Goal: Book appointment/travel/reservation

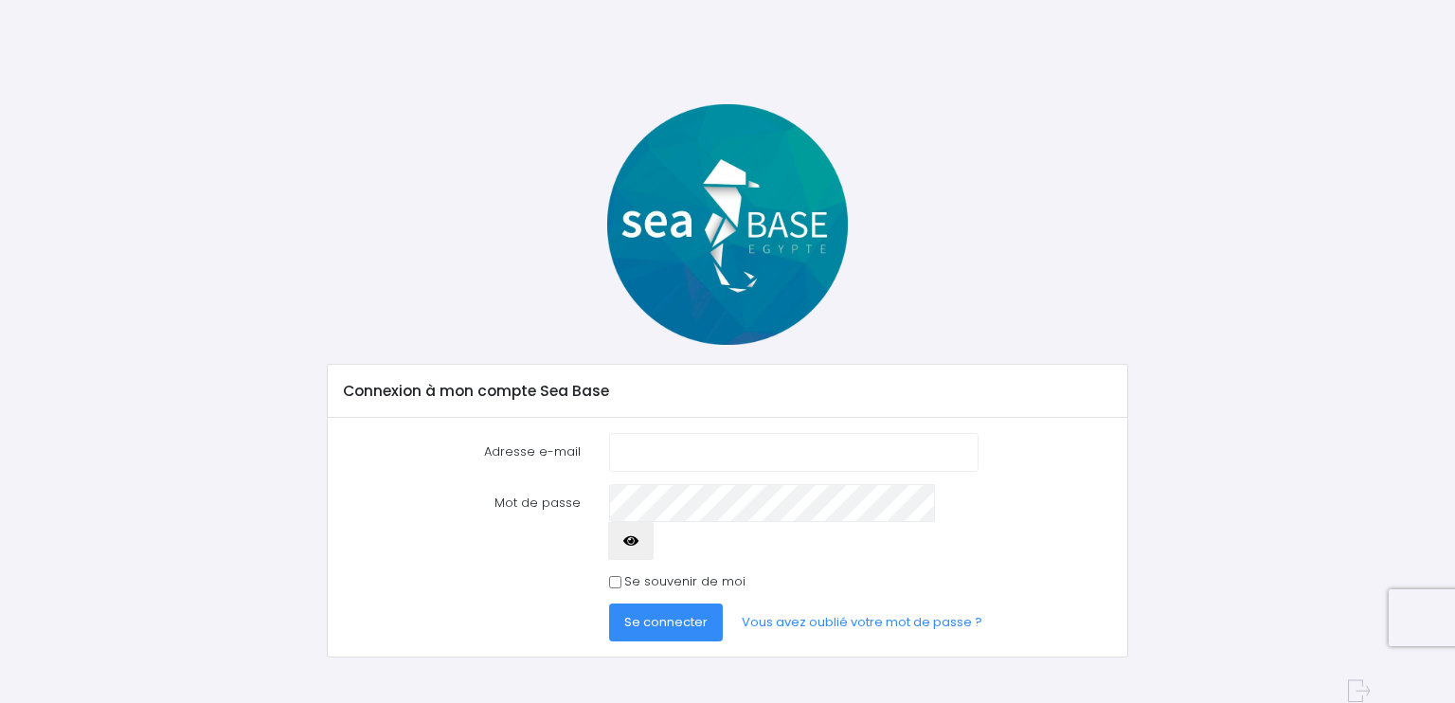
type input "gregorymartin0676@gmail.com"
click at [662, 613] on span "Se connecter" at bounding box center [665, 622] width 83 height 18
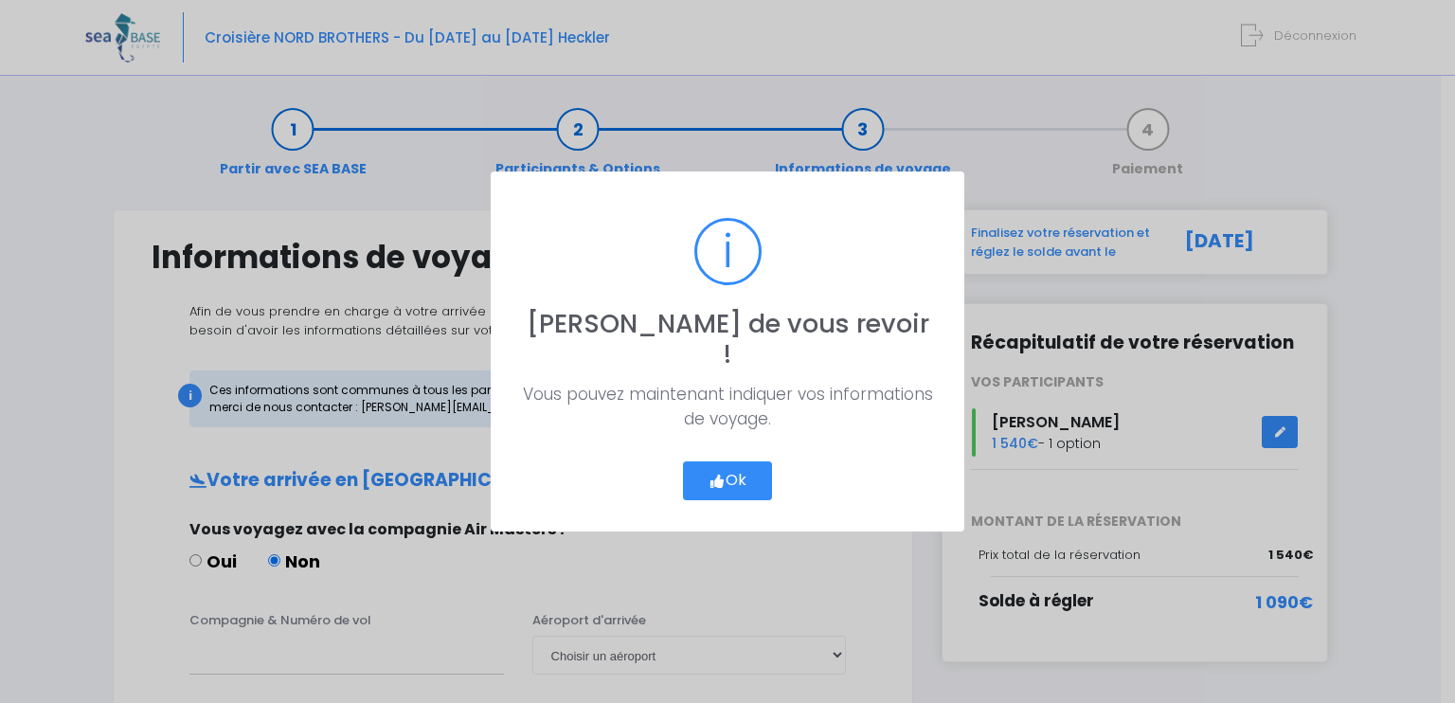
click at [720, 481] on icon "button" at bounding box center [716, 481] width 17 height 0
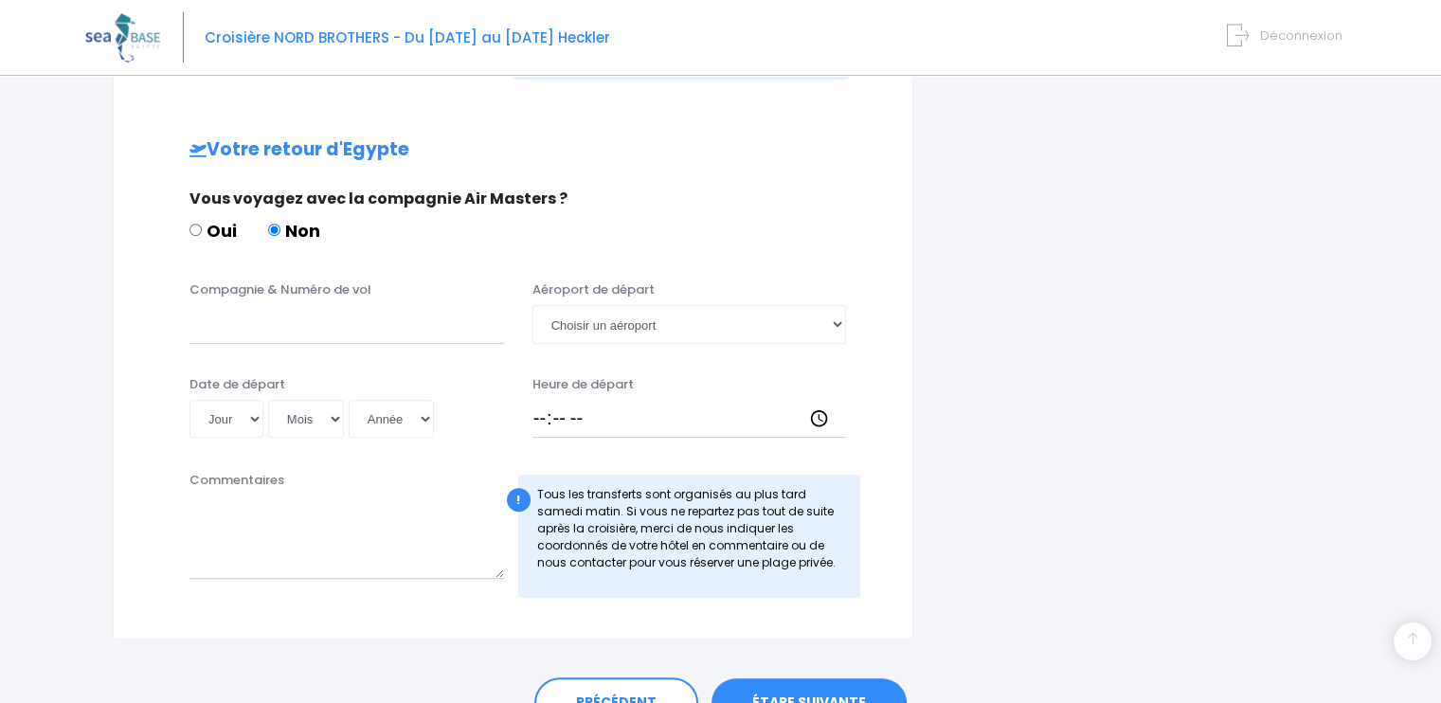
scroll to position [959, 0]
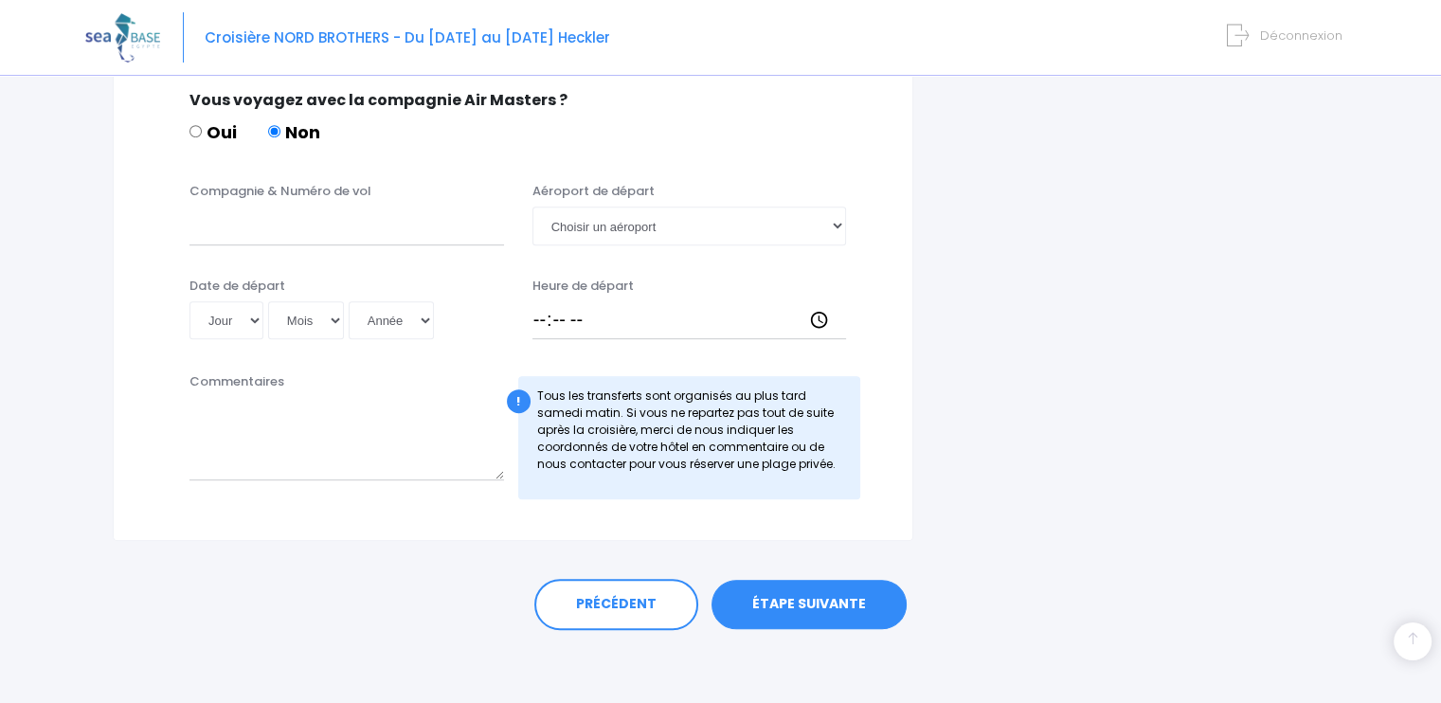
click at [807, 597] on link "ÉTAPE SUIVANTE" at bounding box center [808, 604] width 195 height 49
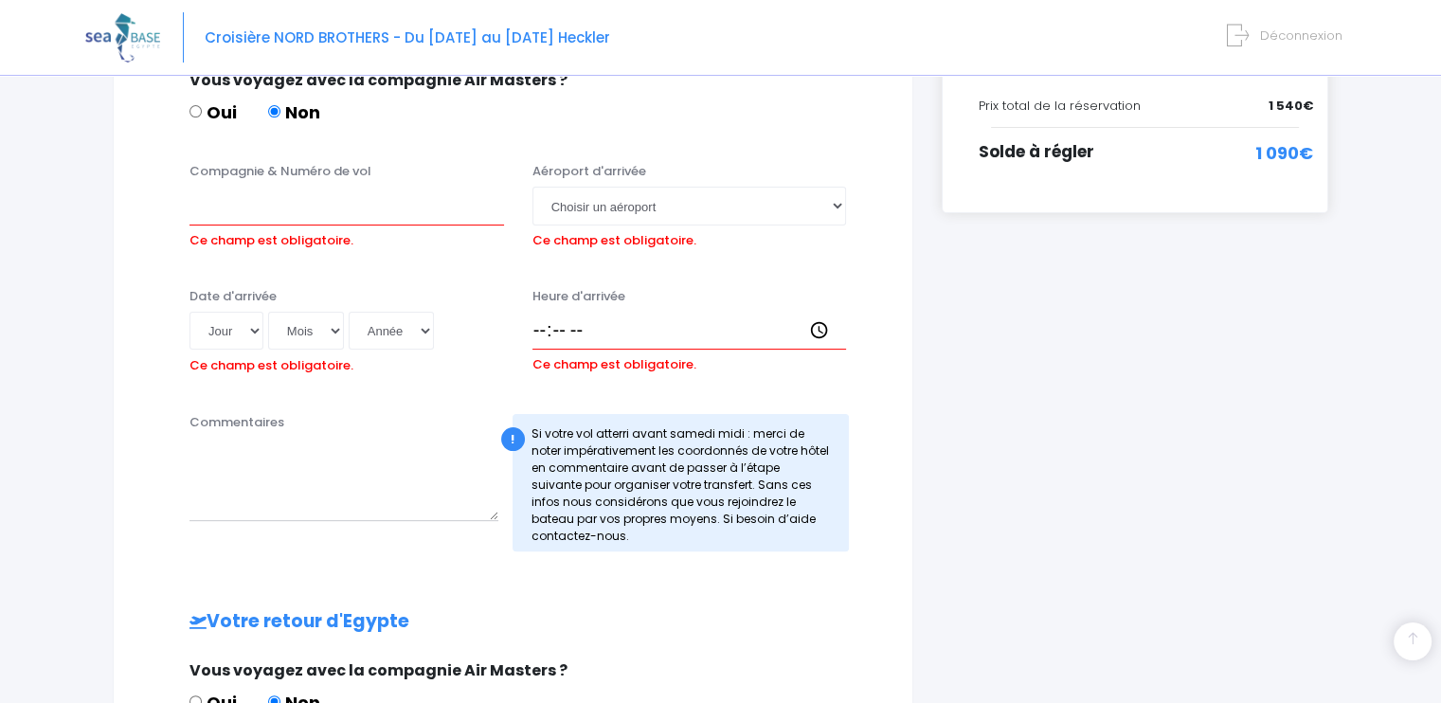
scroll to position [446, 0]
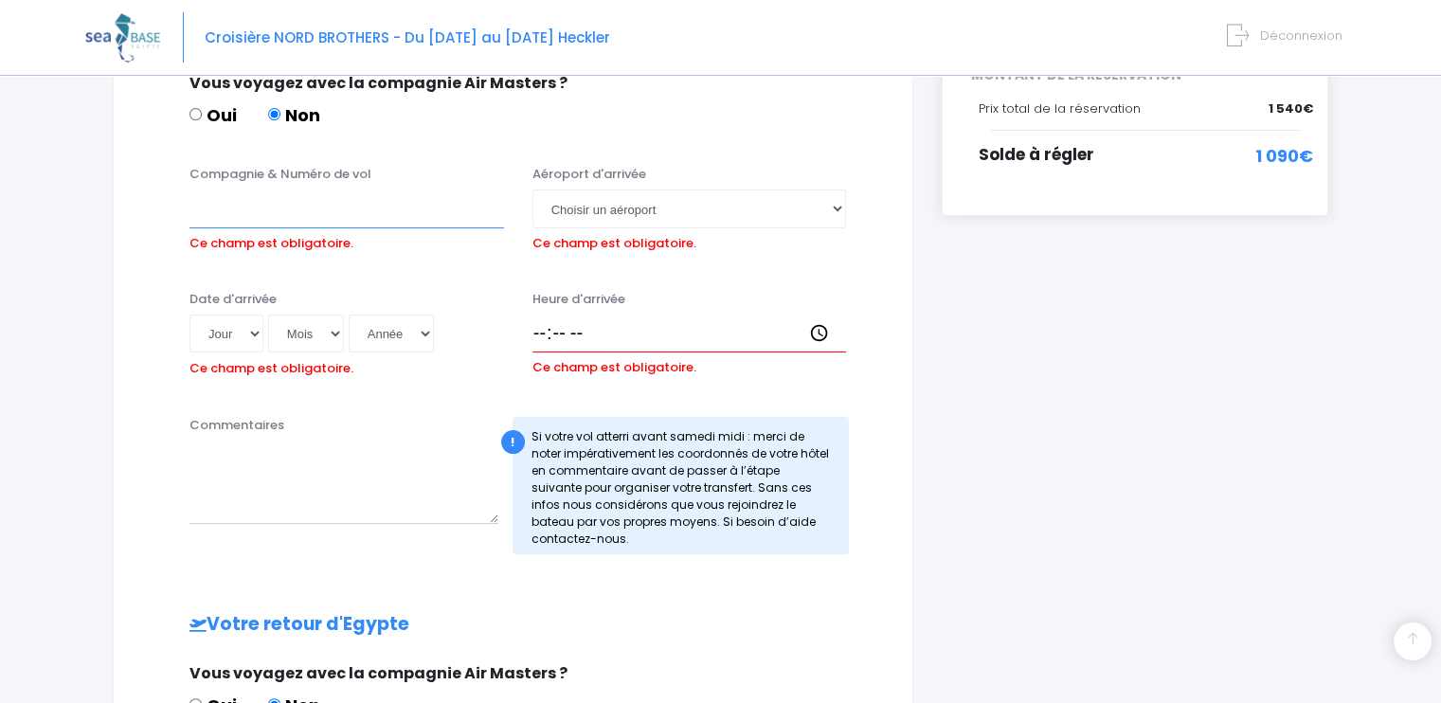
click at [268, 216] on input "Compagnie & Numéro de vol" at bounding box center [346, 208] width 314 height 38
type input "Easyjet"
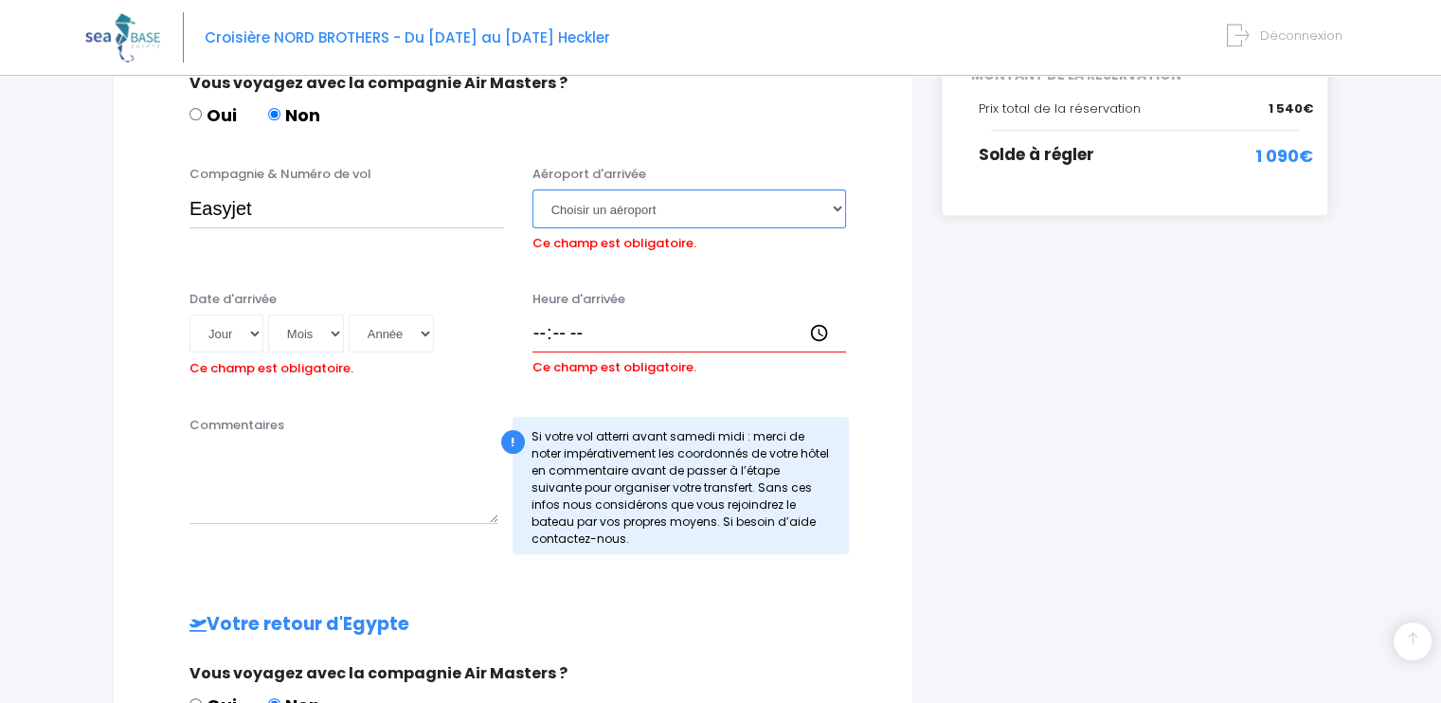
click at [833, 194] on select "Choisir un aéroport Hurghada Marsa Alam" at bounding box center [689, 208] width 314 height 38
select select "Hurghada"
click at [532, 189] on select "Choisir un aéroport Hurghada Marsa Alam" at bounding box center [689, 208] width 314 height 38
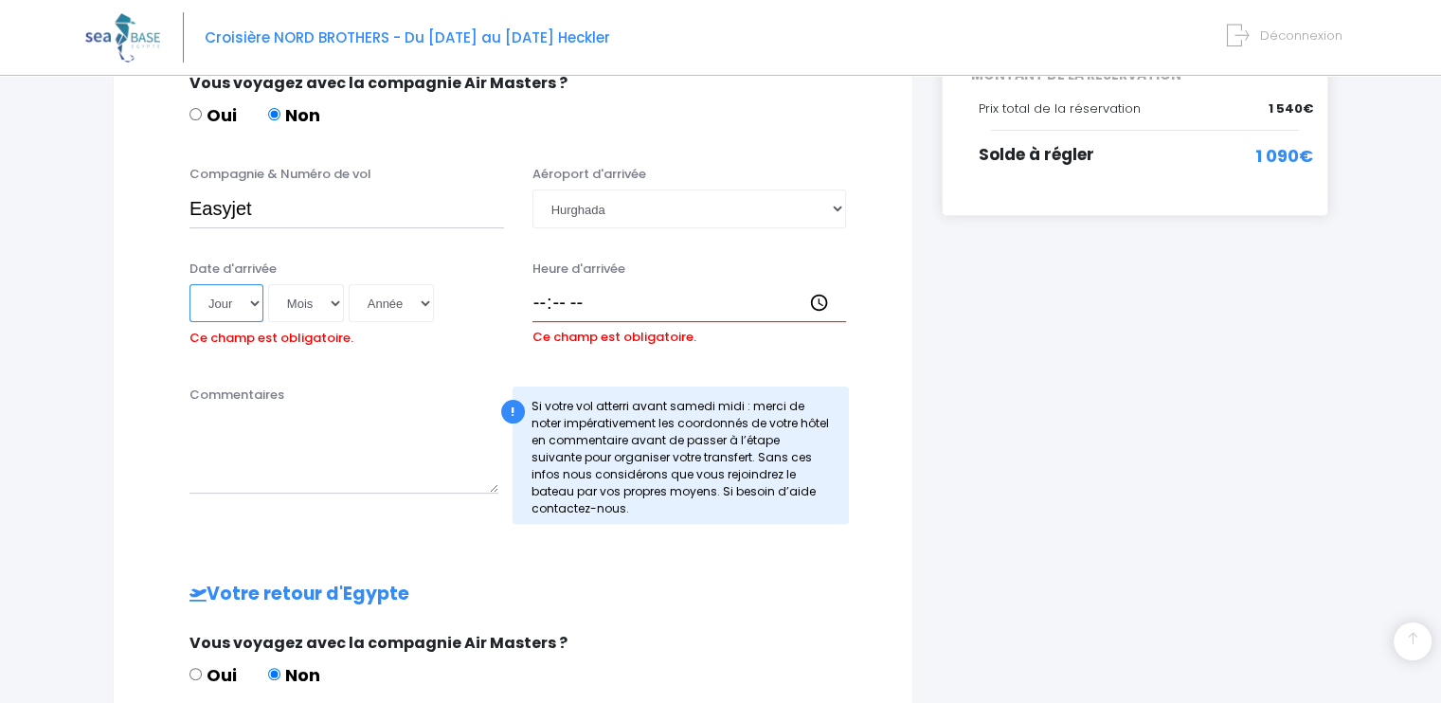
click at [254, 301] on select "Jour 01 02 03 04 05 06 07 08 09 10 11 12 13 14 15 16 17 18 19 20 21 22 23 24 25…" at bounding box center [226, 303] width 74 height 38
select select "01"
click at [189, 284] on select "Jour 01 02 03 04 05 06 07 08 09 10 11 12 13 14 15 16 17 18 19 20 21 22 23 24 25…" at bounding box center [226, 303] width 74 height 38
click at [337, 301] on select "Mois 01 02 03 04 05 06 07 08 09 10 11 12" at bounding box center [306, 303] width 76 height 38
select select "11"
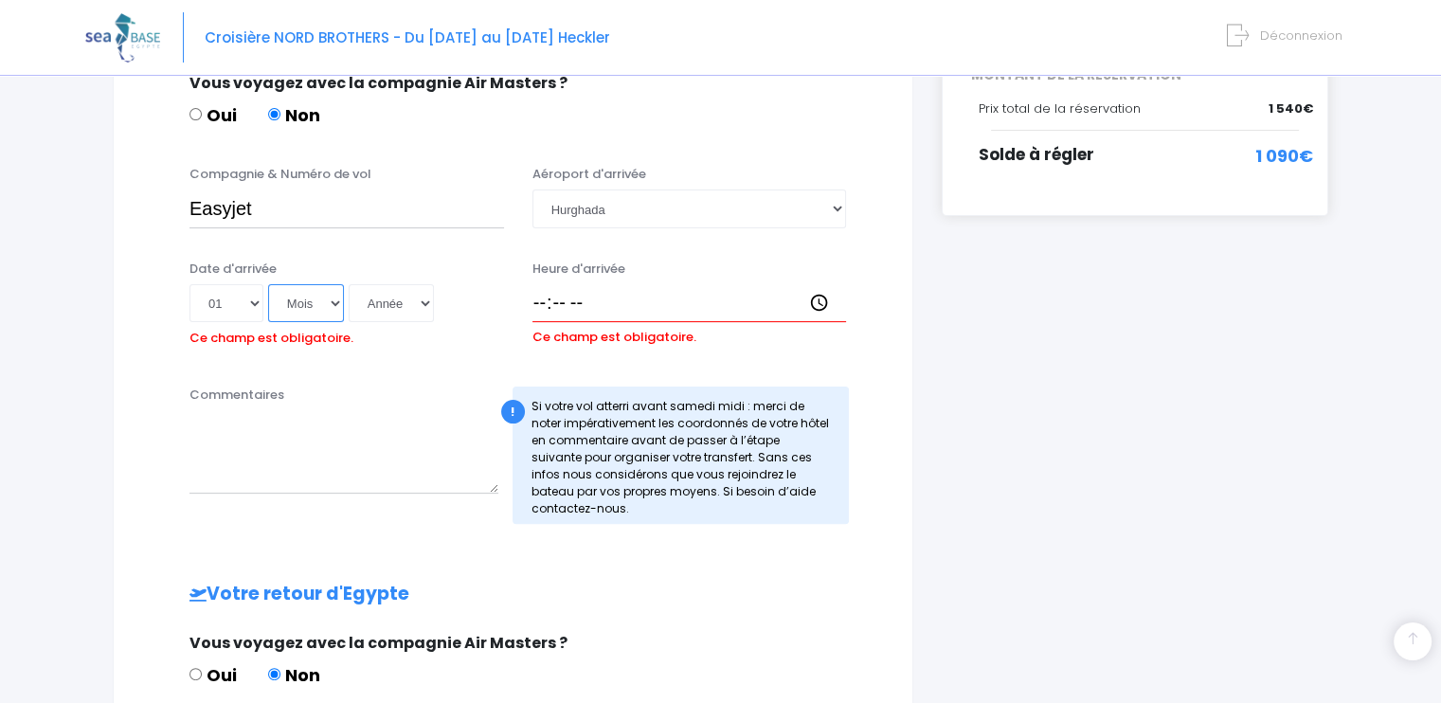
click at [268, 284] on select "Mois 01 02 03 04 05 06 07 08 09 10 11 12" at bounding box center [306, 303] width 76 height 38
click at [410, 305] on select "Année 2045 2044 2043 2042 2041 2040 2039 2038 2037 2036 2035 2034 2033 2032 203…" at bounding box center [391, 303] width 85 height 38
select select "2025"
click at [349, 284] on select "Année 2045 2044 2043 2042 2041 2040 2039 2038 2037 2036 2035 2034 2033 2032 203…" at bounding box center [391, 303] width 85 height 38
type input "2025-11-01"
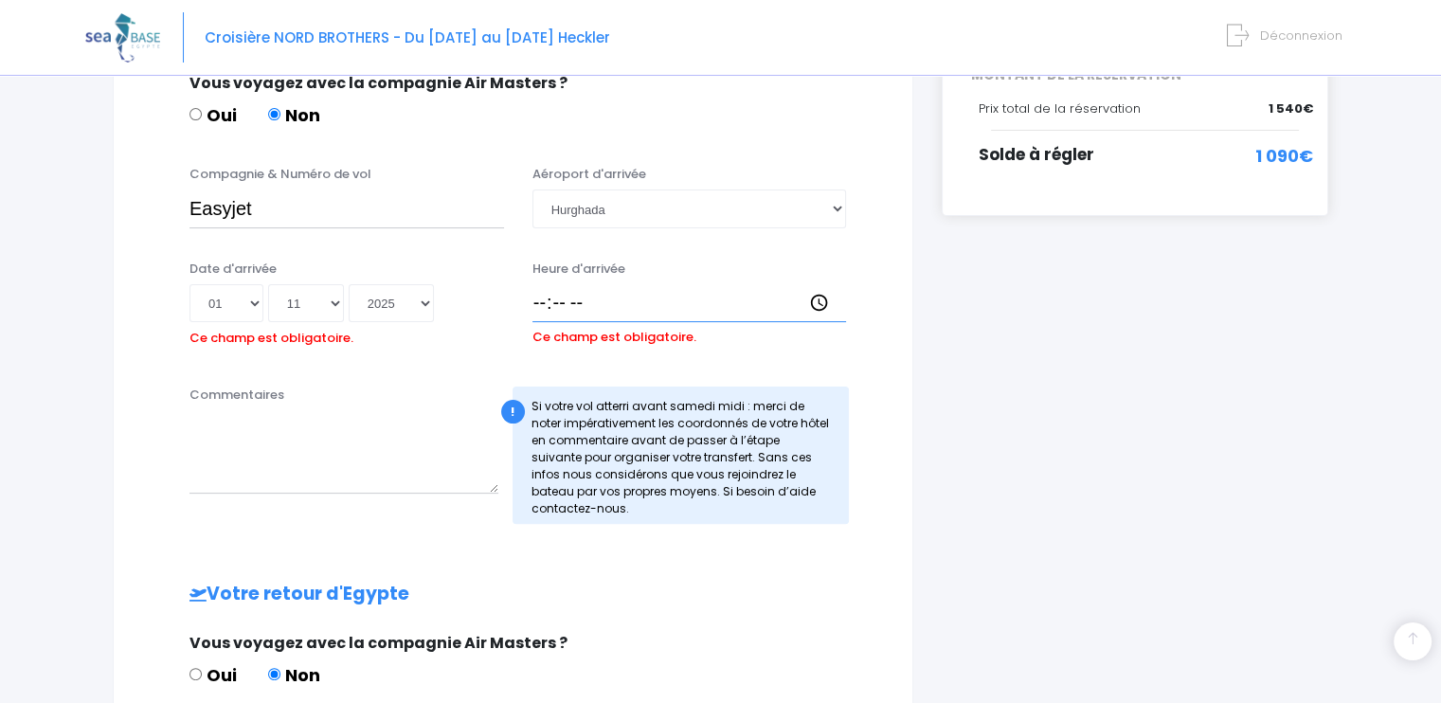
click at [574, 314] on input "Heure d'arrivée" at bounding box center [689, 303] width 314 height 38
type input "21:30"
click at [396, 473] on textarea "Commentaires" at bounding box center [343, 451] width 309 height 83
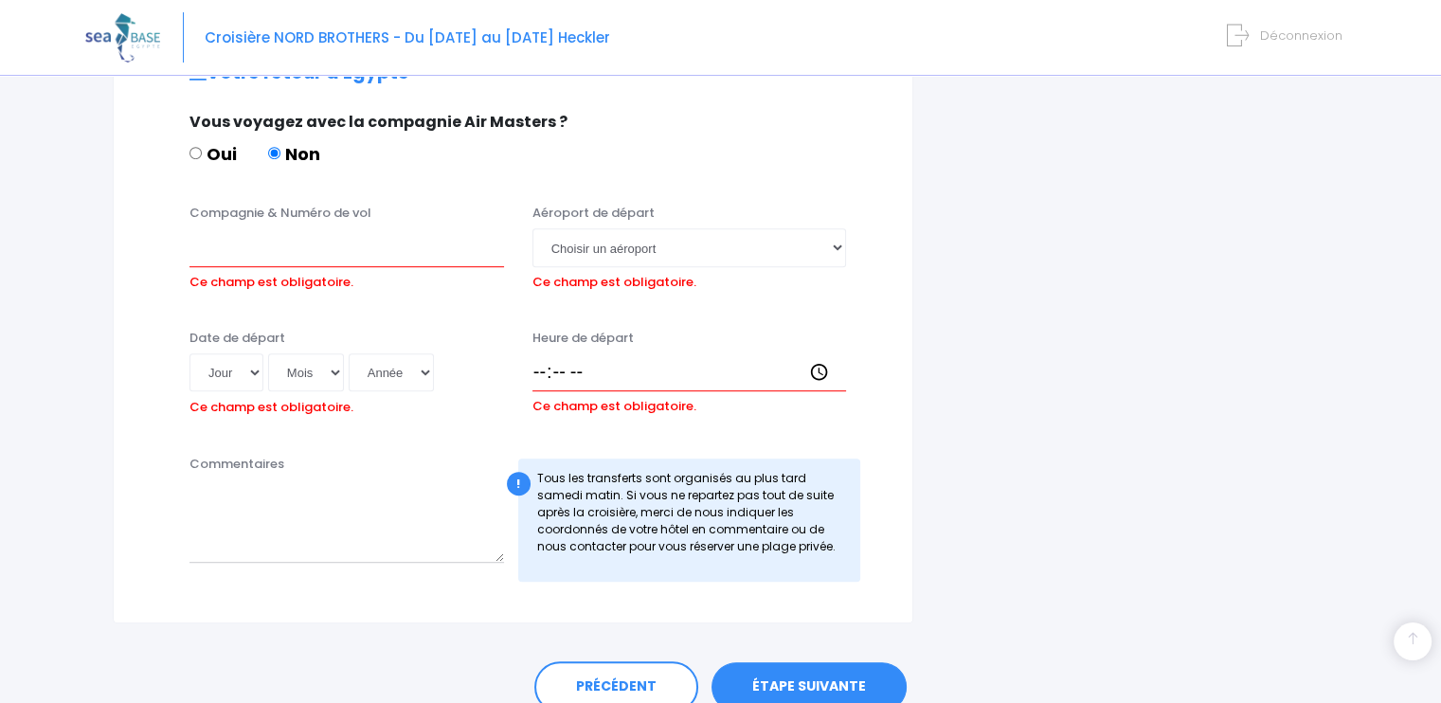
scroll to position [995, 0]
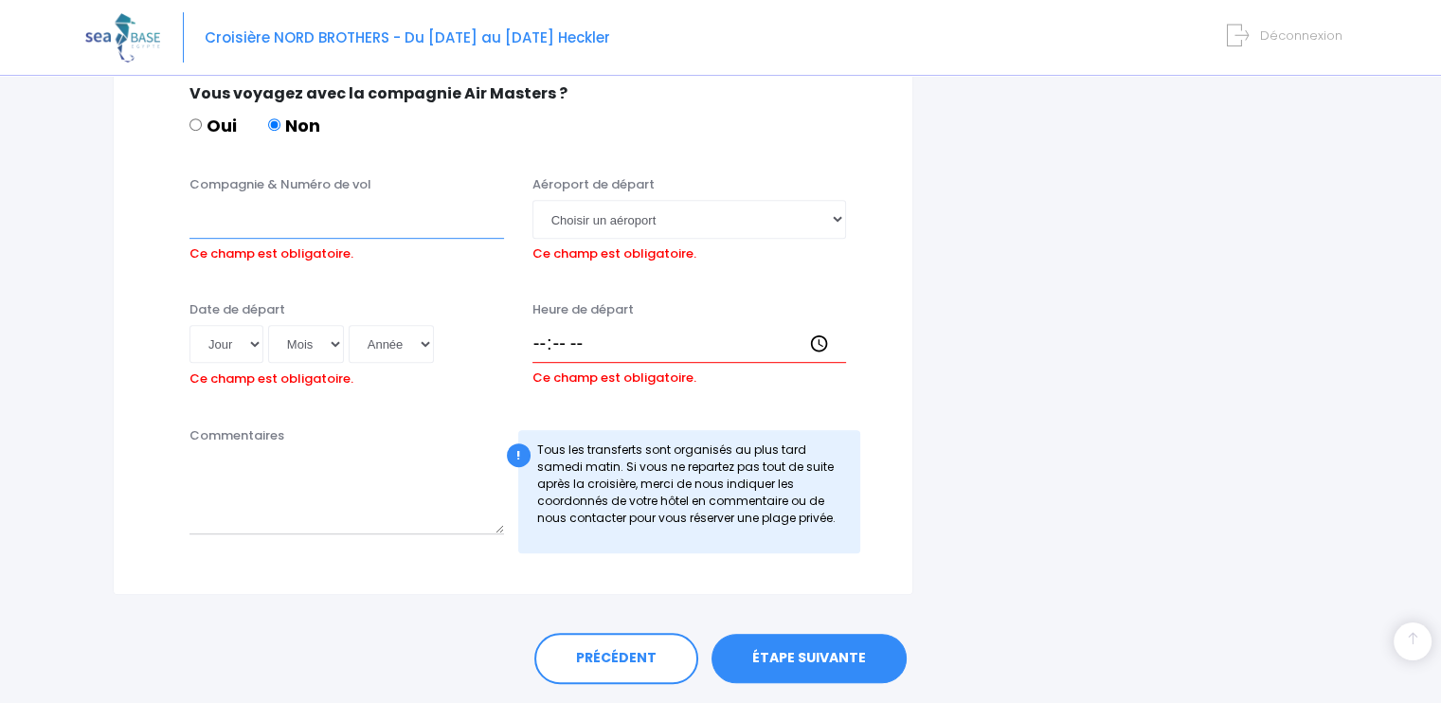
click at [330, 236] on input "Compagnie & Numéro de vol" at bounding box center [346, 219] width 314 height 38
type input "Easyjet"
click at [736, 207] on select "Choisir un aéroport Hurghada Marsa Alam" at bounding box center [689, 219] width 314 height 38
select select "Hurghada"
click at [532, 200] on select "Choisir un aéroport Hurghada Marsa Alam" at bounding box center [689, 219] width 314 height 38
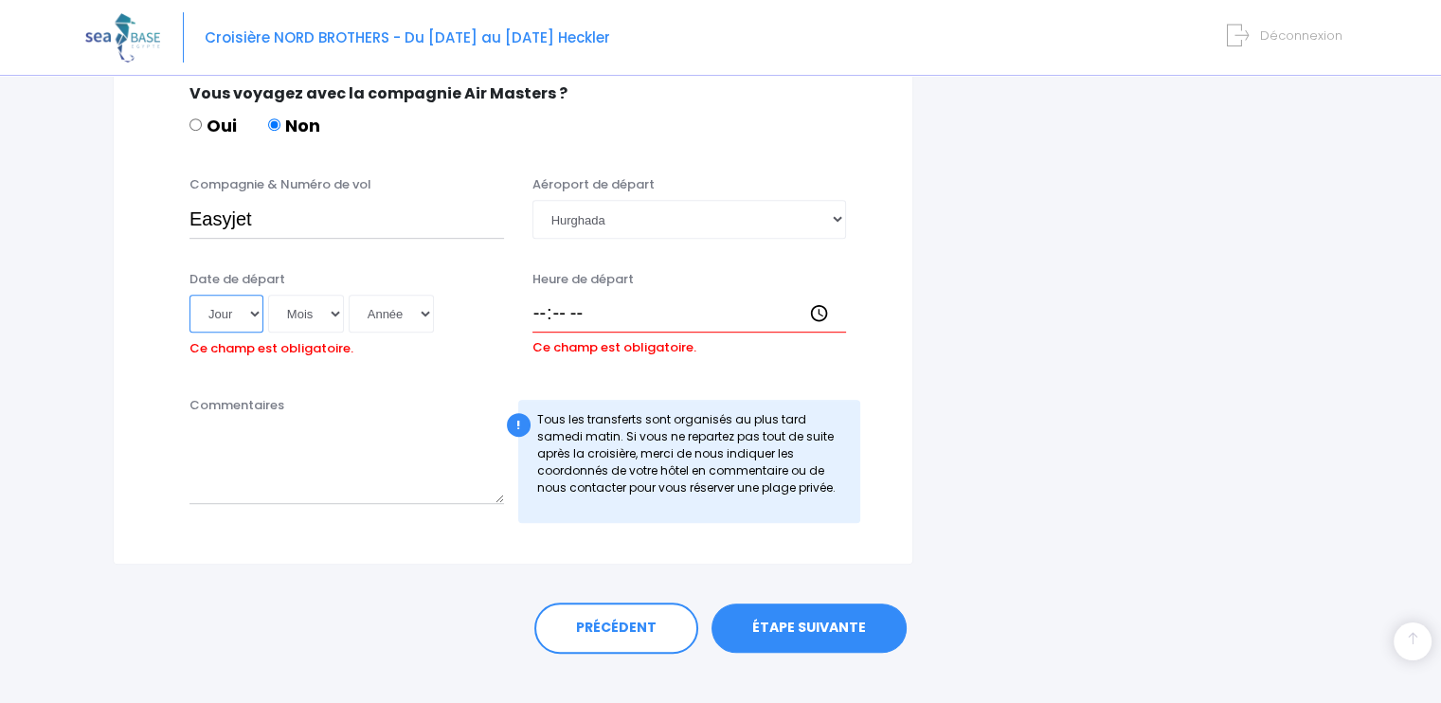
click at [238, 317] on select "Jour 01 02 03 04 05 06 07 08 09 10 11 12 13 14 15 16 17 18 19 20 21 22 23 24 25…" at bounding box center [226, 314] width 74 height 38
select select "08"
click at [189, 295] on select "Jour 01 02 03 04 05 06 07 08 09 10 11 12 13 14 15 16 17 18 19 20 21 22 23 24 25…" at bounding box center [226, 314] width 74 height 38
click at [314, 321] on select "Mois 01 02 03 04 05 06 07 08 09 10 11 12" at bounding box center [306, 314] width 76 height 38
select select "11"
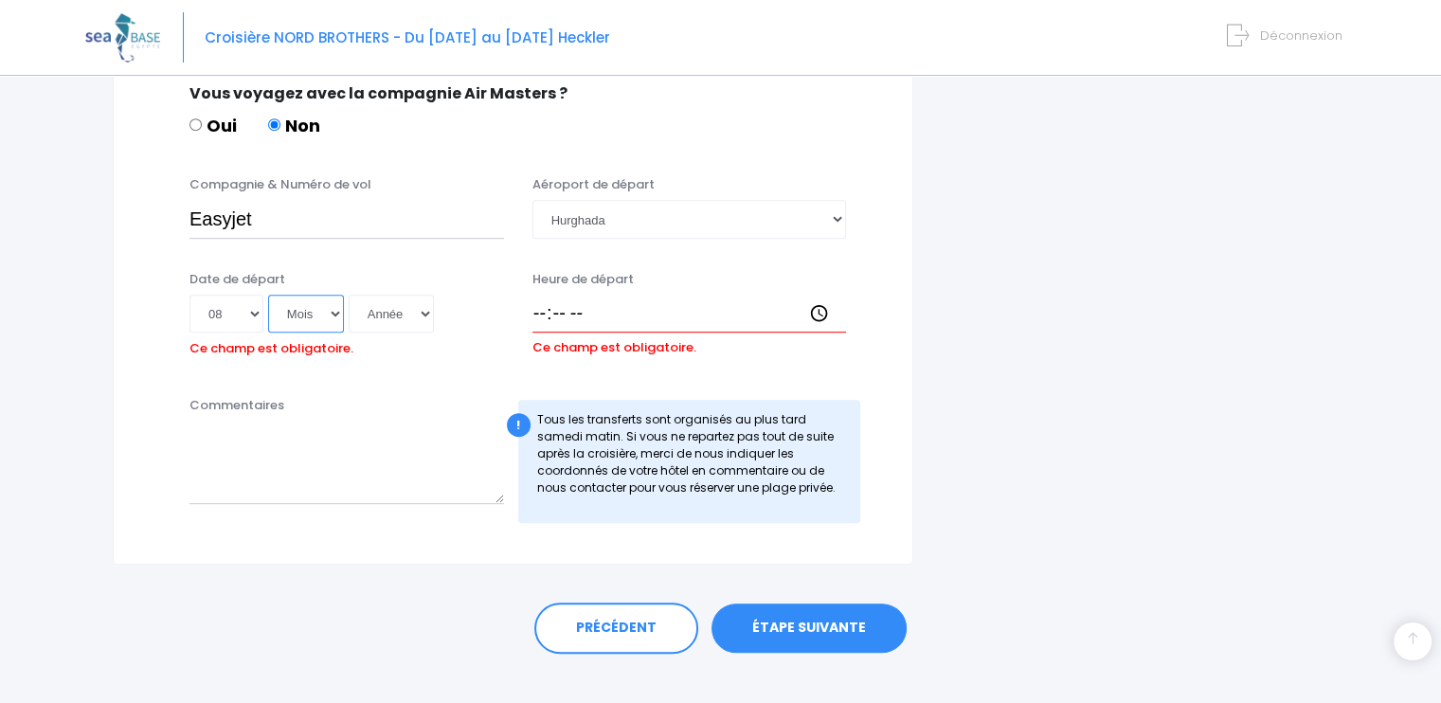
click at [268, 295] on select "Mois 01 02 03 04 05 06 07 08 09 10 11 12" at bounding box center [306, 314] width 76 height 38
click at [411, 325] on select "Année 2045 2044 2043 2042 2041 2040 2039 2038 2037 2036 2035 2034 2033 2032 203…" at bounding box center [391, 314] width 85 height 38
select select "2025"
click at [349, 295] on select "Année 2045 2044 2043 2042 2041 2040 2039 2038 2037 2036 2035 2034 2033 2032 203…" at bounding box center [391, 314] width 85 height 38
type input "2025-11-08"
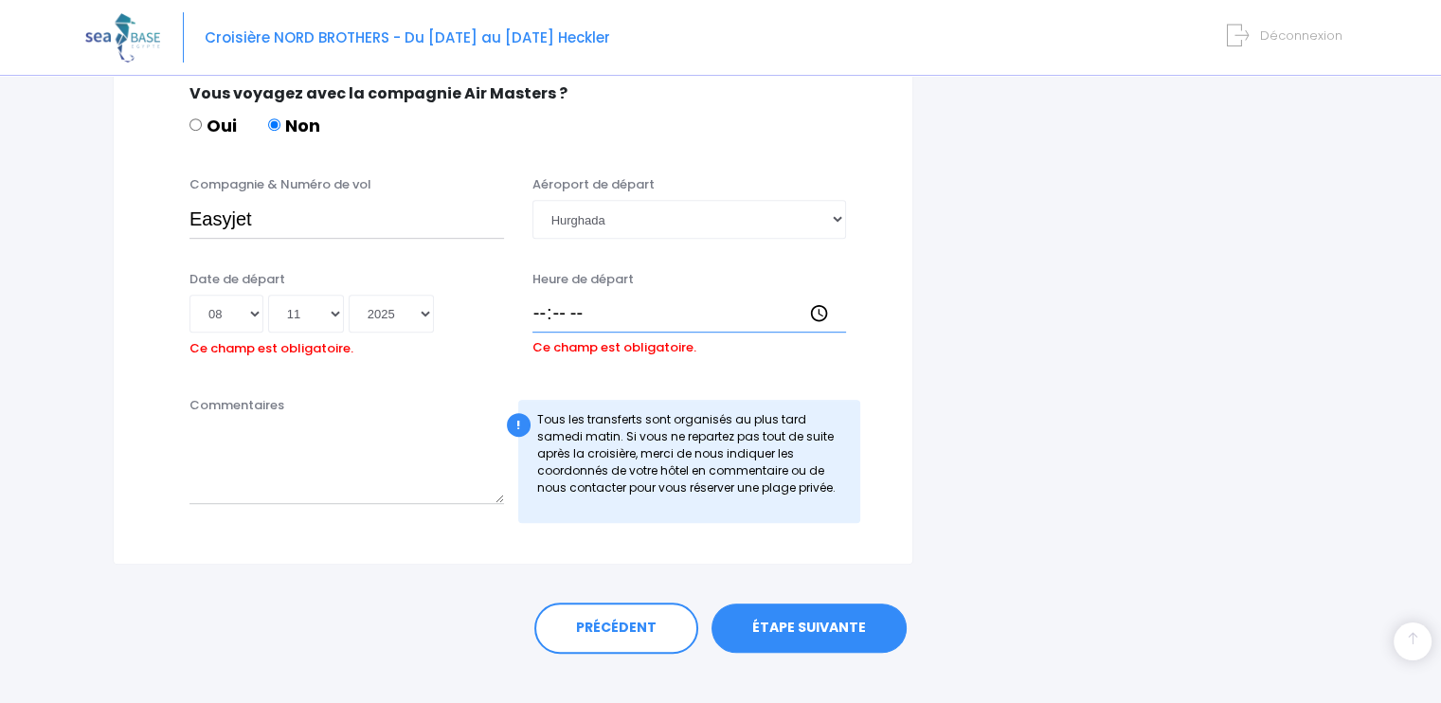
click at [559, 311] on input "Heure de départ" at bounding box center [689, 314] width 314 height 38
click at [535, 313] on input "Heure de départ" at bounding box center [689, 314] width 314 height 38
type input "22:30"
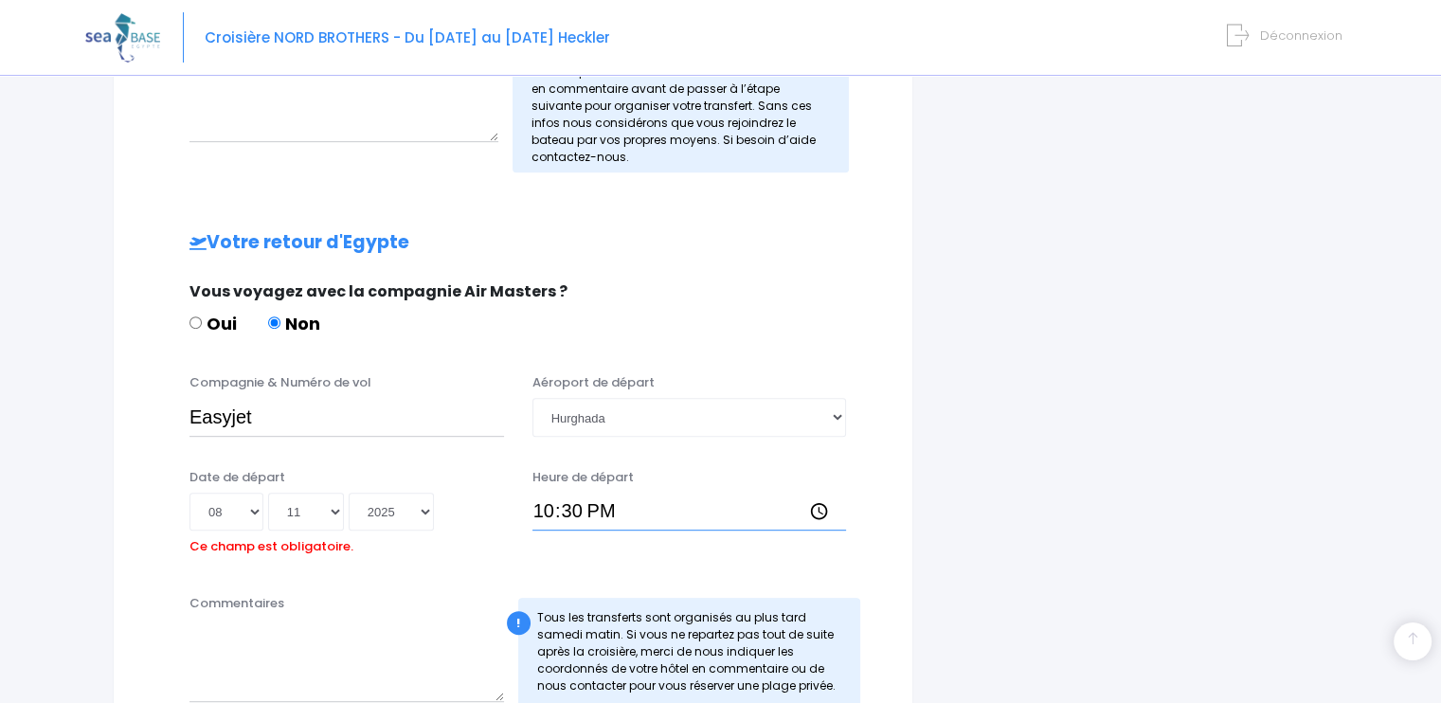
scroll to position [1134, 0]
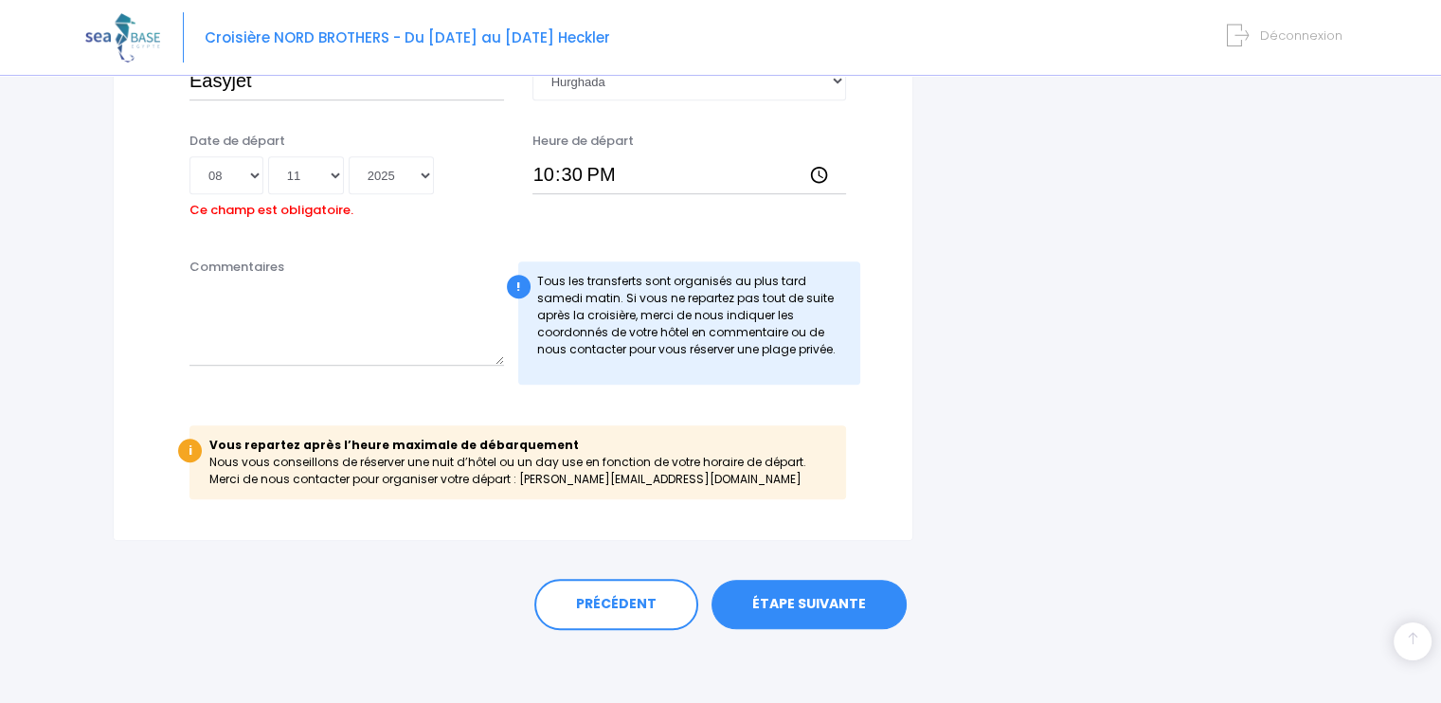
click at [795, 600] on link "ÉTAPE SUIVANTE" at bounding box center [808, 604] width 195 height 49
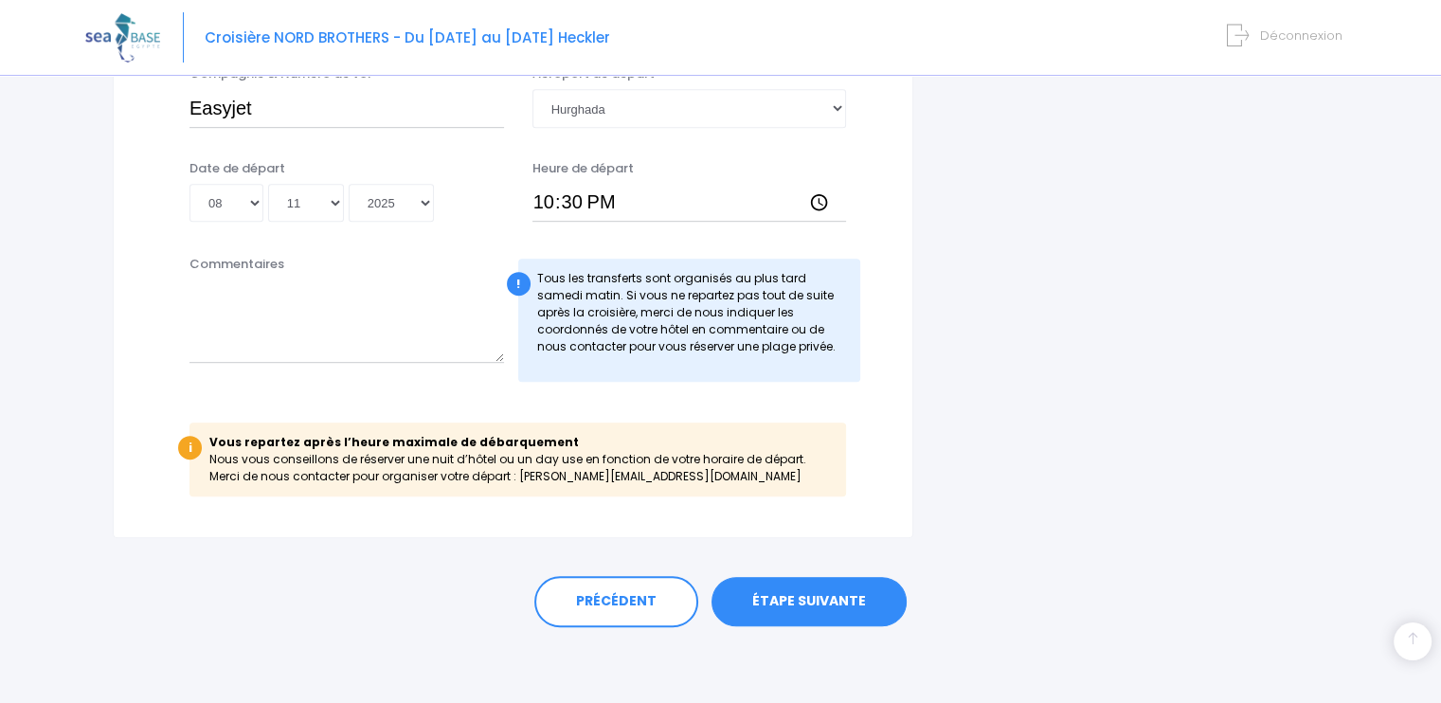
scroll to position [1073, 0]
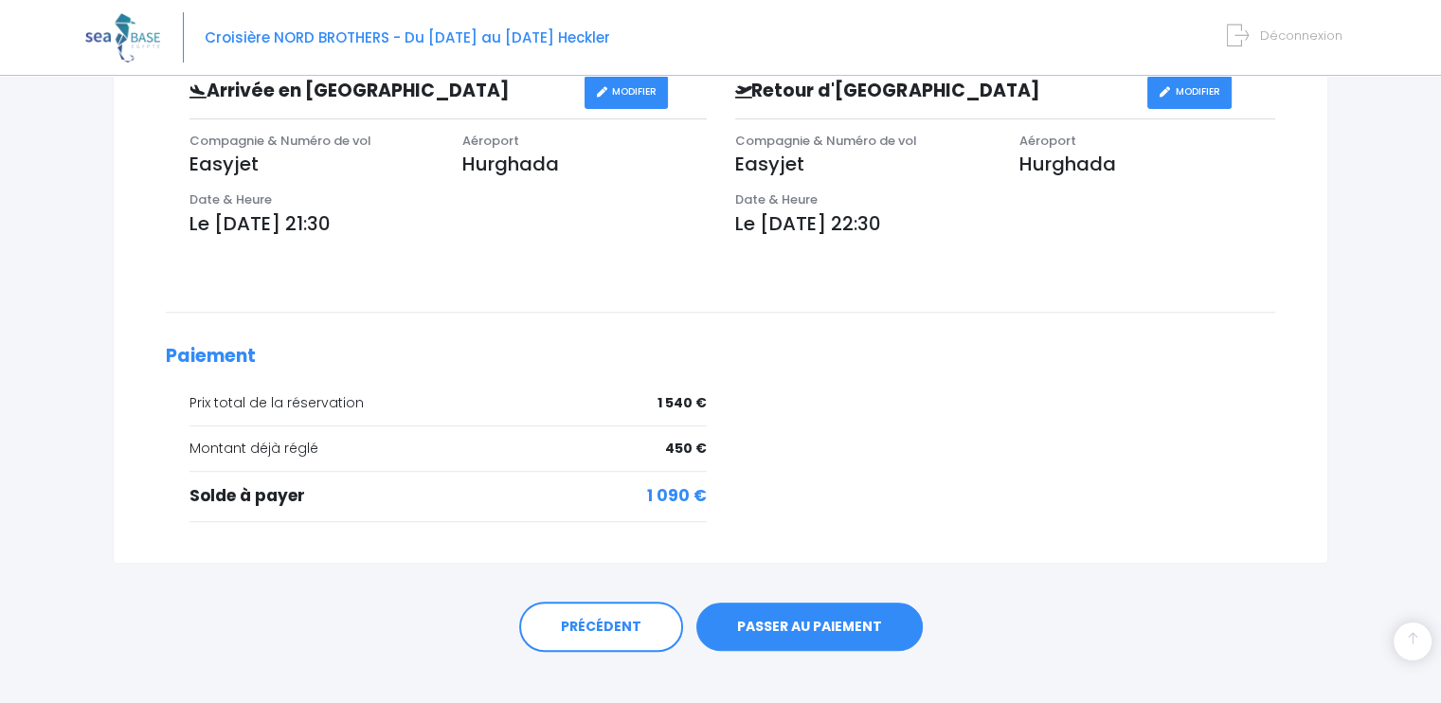
scroll to position [625, 0]
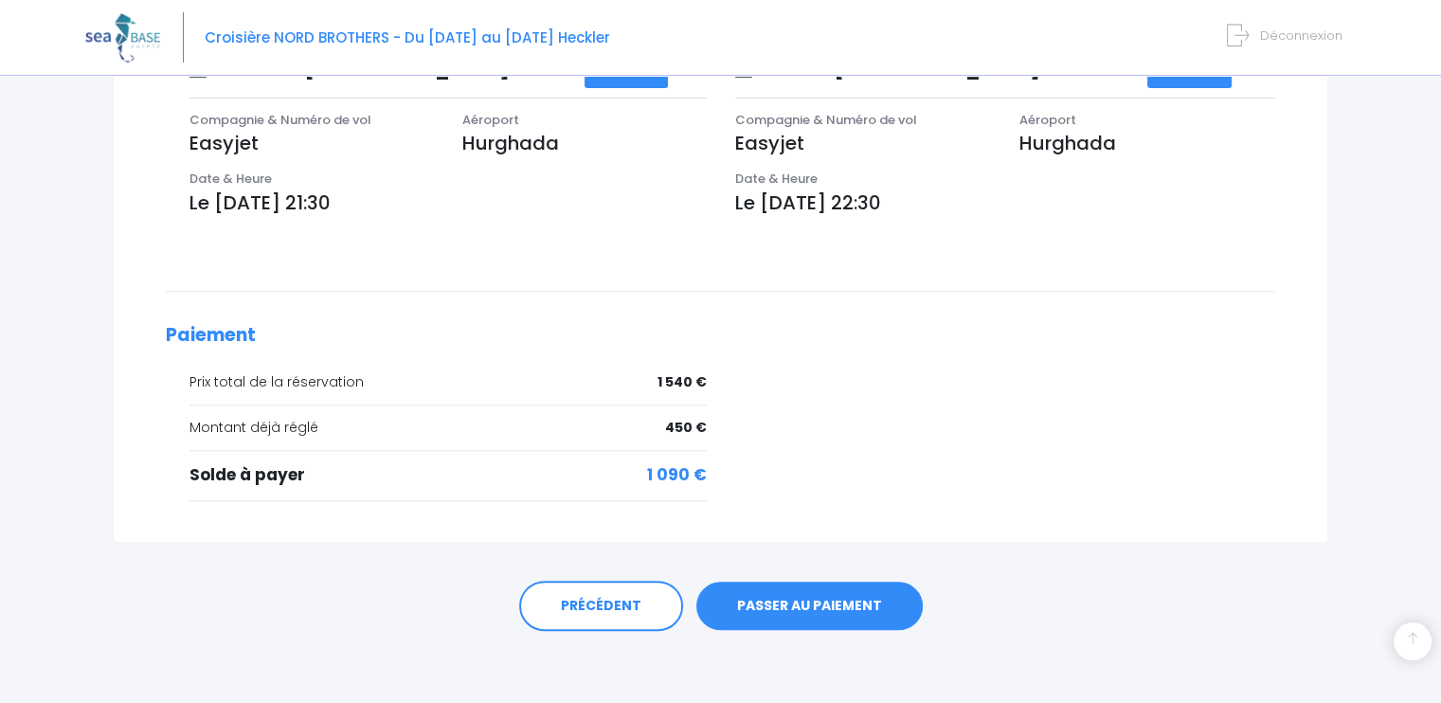
click at [800, 613] on link "PASSER AU PAIEMENT" at bounding box center [809, 606] width 226 height 49
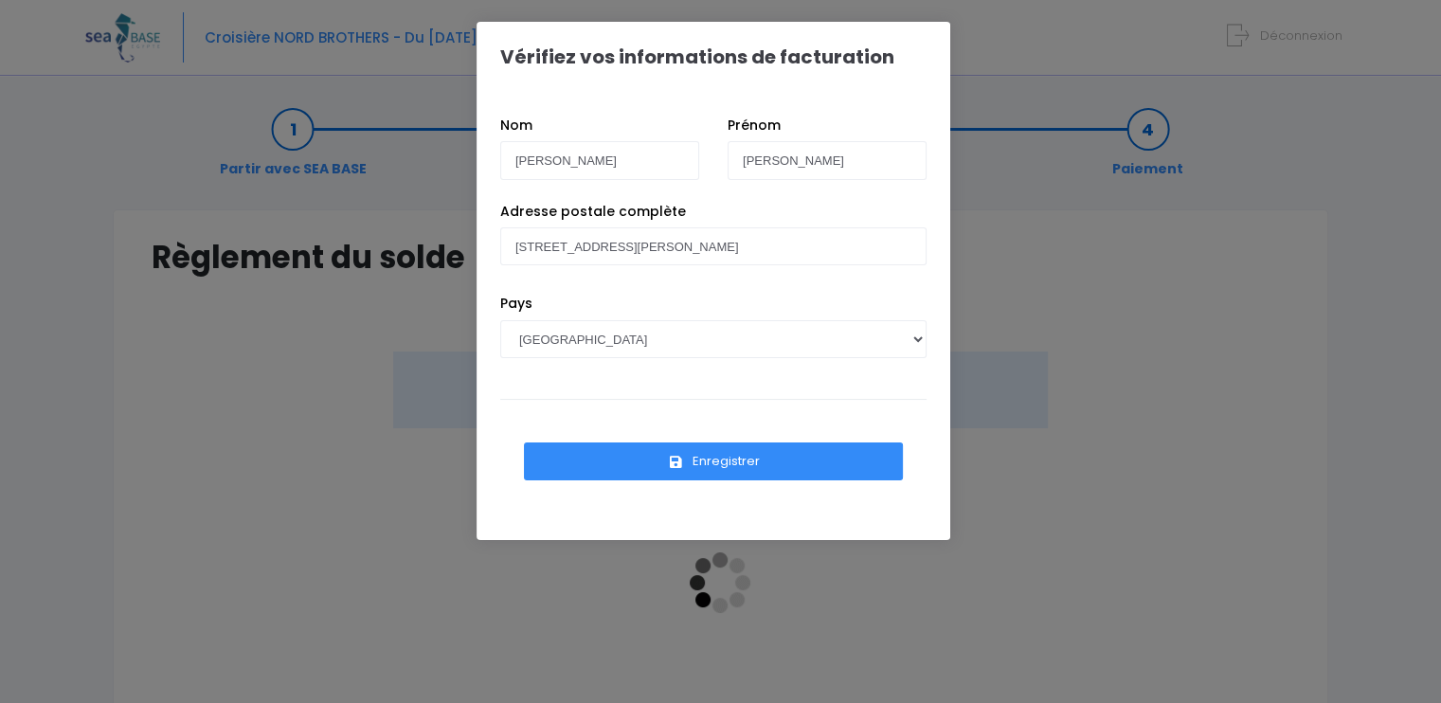
click at [692, 462] on button "Enregistrer" at bounding box center [713, 461] width 379 height 38
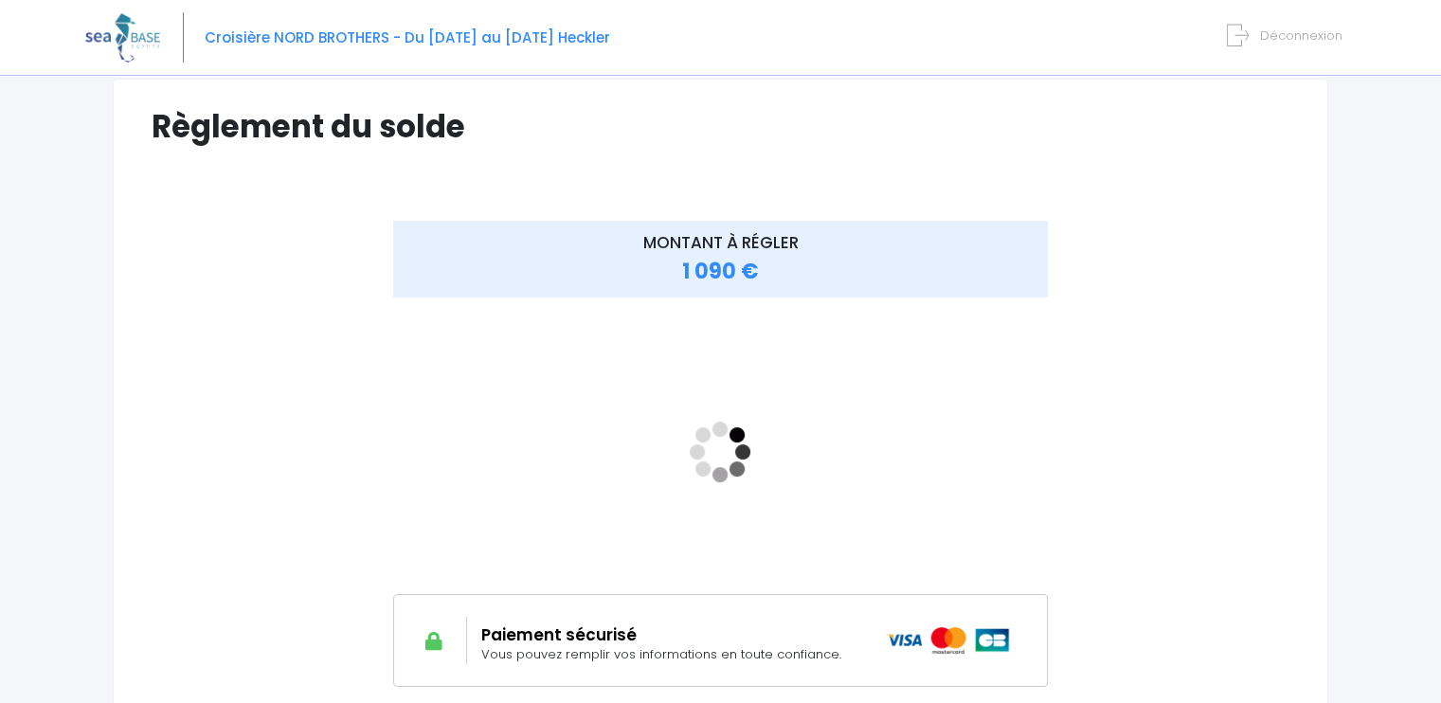
scroll to position [103, 0]
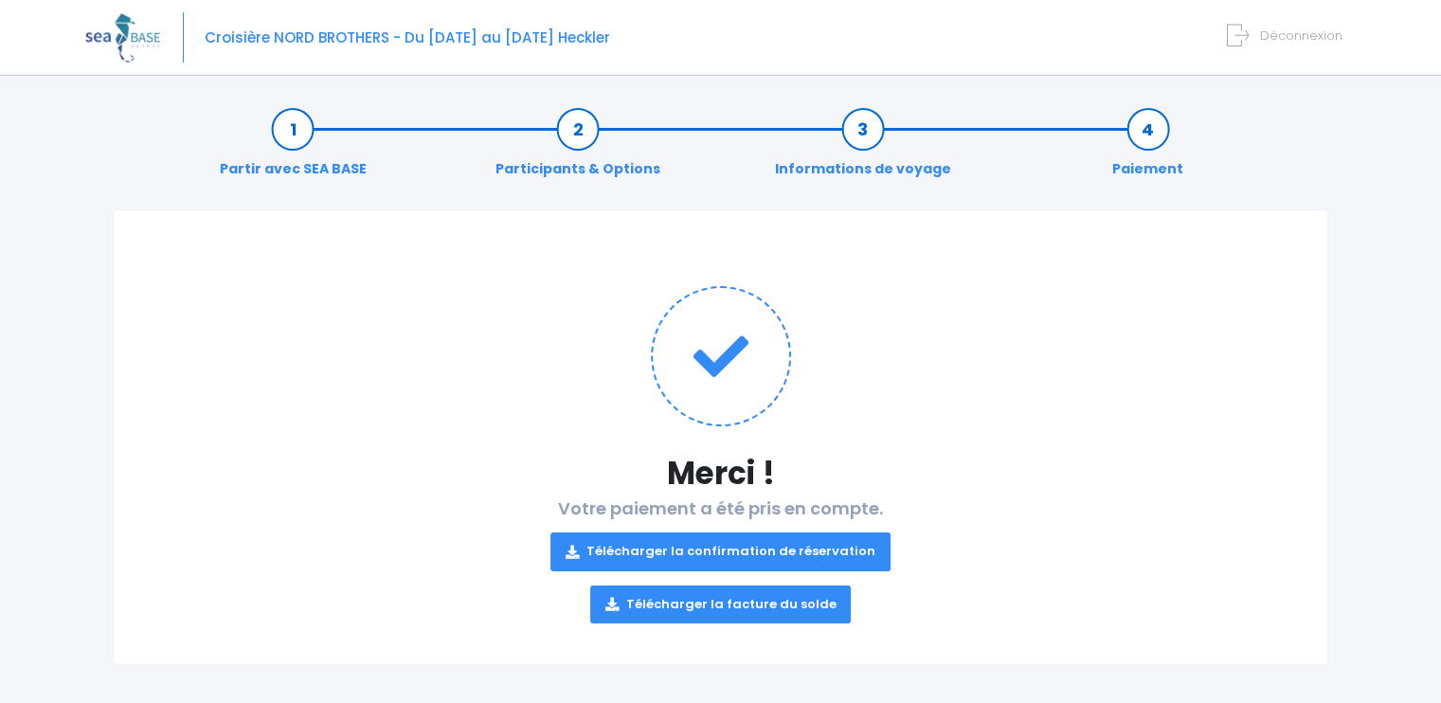
click at [732, 547] on link "Télécharger la confirmation de réservation" at bounding box center [720, 551] width 340 height 38
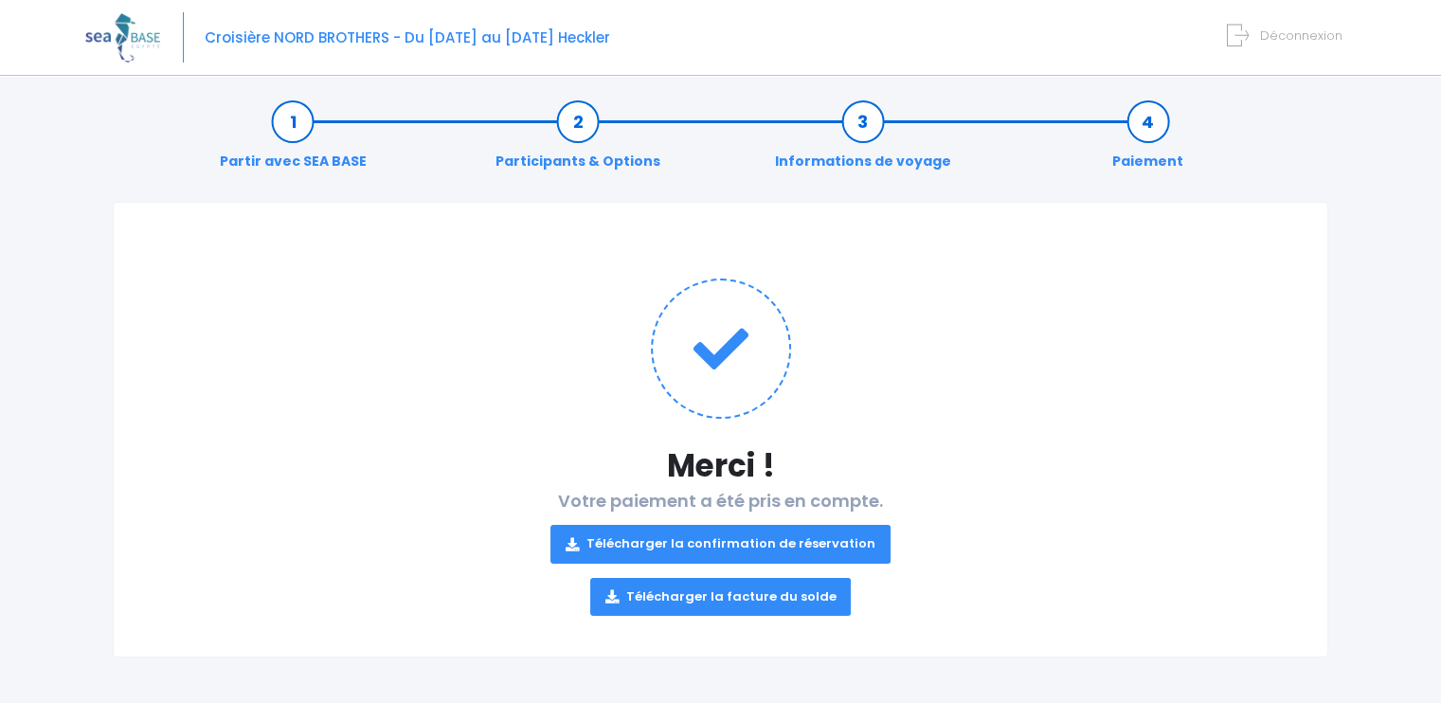
click at [1292, 30] on span "Déconnexion" at bounding box center [1301, 36] width 82 height 18
